Goal: Information Seeking & Learning: Learn about a topic

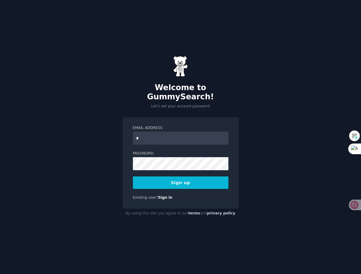
type input "**********"
click at [203, 184] on button "Sign up" at bounding box center [180, 182] width 95 height 12
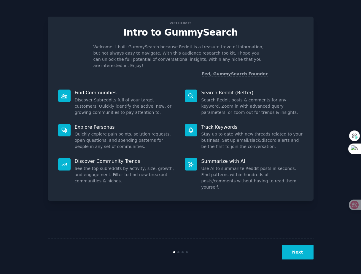
click at [295, 253] on button "Next" at bounding box center [298, 252] width 32 height 15
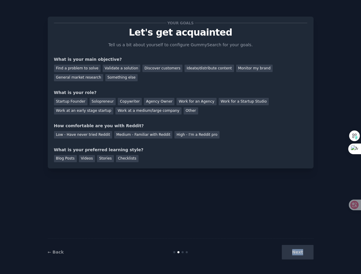
click at [295, 253] on div "Next" at bounding box center [269, 252] width 89 height 15
click at [210, 206] on div "Your goals Let's get acquainted Tell us a bit about yourself to configure Gummy…" at bounding box center [181, 136] width 266 height 257
click at [68, 158] on div "Blog Posts" at bounding box center [65, 158] width 23 height 7
click at [88, 68] on div "Find a problem to solve" at bounding box center [77, 68] width 47 height 7
click at [111, 68] on div "Validate a solution" at bounding box center [122, 68] width 38 height 7
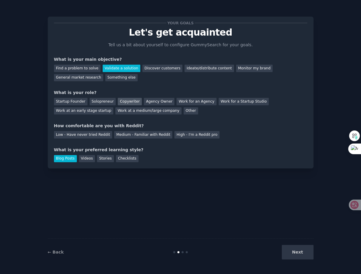
click at [125, 102] on div "Copywriter" at bounding box center [130, 101] width 24 height 7
click at [140, 140] on div "Your goals Let's get acquainted Tell us a bit about yourself to configure Gummy…" at bounding box center [180, 92] width 253 height 139
click at [146, 135] on div "Medium - Familiar with Reddit" at bounding box center [143, 134] width 58 height 7
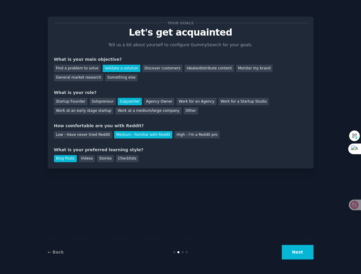
click at [294, 249] on button "Next" at bounding box center [298, 252] width 32 height 15
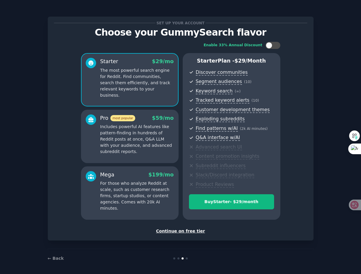
click at [169, 231] on div "Continue on free tier" at bounding box center [180, 231] width 253 height 6
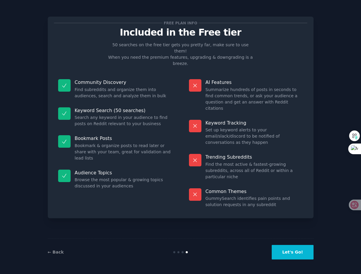
click at [290, 257] on button "Let's Go!" at bounding box center [291, 252] width 41 height 15
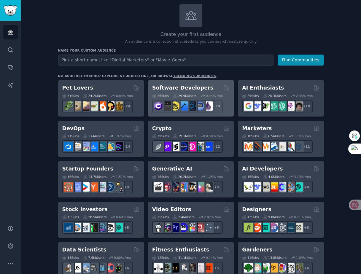
scroll to position [37, 0]
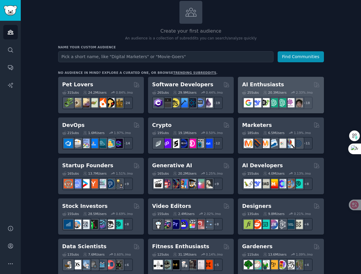
click at [255, 87] on h2 "AI Enthusiasts" at bounding box center [263, 84] width 42 height 7
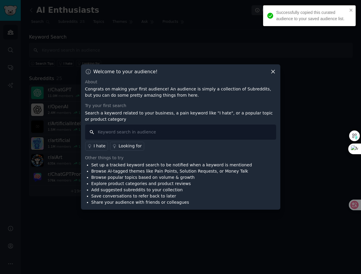
click at [178, 131] on input "text" at bounding box center [180, 131] width 191 height 15
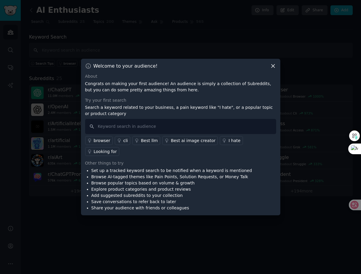
click at [202, 50] on div at bounding box center [180, 137] width 361 height 274
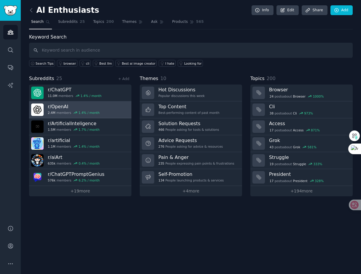
click at [105, 109] on link "r/ OpenAI 2.4M members 1.4 % / month" at bounding box center [80, 109] width 102 height 17
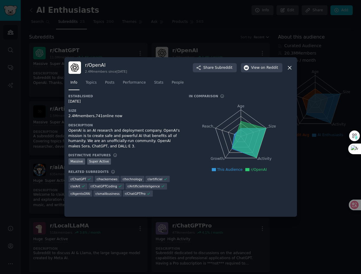
click at [277, 35] on div at bounding box center [180, 137] width 361 height 274
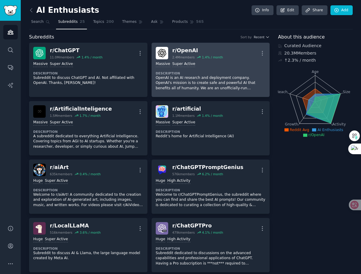
click at [194, 76] on p "OpenAI is an AI research and deployment company. OpenAI's mission is to create …" at bounding box center [211, 83] width 110 height 16
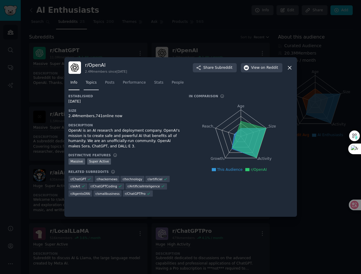
click at [94, 85] on link "Topics" at bounding box center [91, 84] width 15 height 12
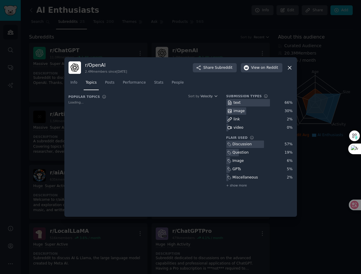
click at [99, 122] on div "Popular Topics Sort by Velocity Loading..." at bounding box center [142, 143] width 149 height 99
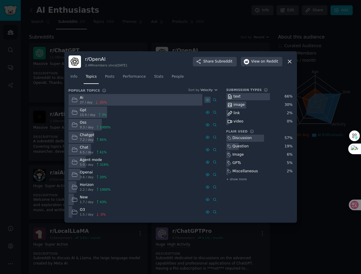
click at [208, 100] on icon at bounding box center [207, 100] width 4 height 4
click at [85, 97] on div "Ai" at bounding box center [93, 97] width 27 height 5
click at [73, 99] on icon at bounding box center [74, 100] width 6 height 6
click at [97, 113] on icon at bounding box center [99, 115] width 4 height 4
click at [112, 78] on span "Posts" at bounding box center [109, 76] width 9 height 5
